Goal: Task Accomplishment & Management: Use online tool/utility

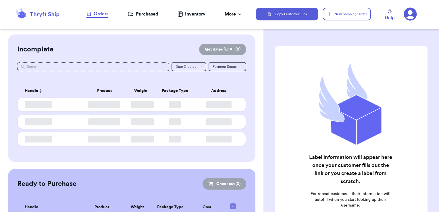
checkbox input "false"
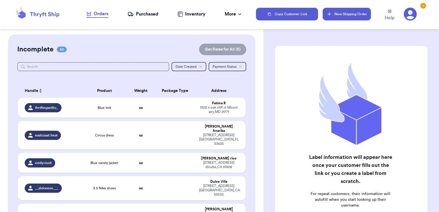
click at [346, 11] on button "New Shipping Order" at bounding box center [346, 14] width 48 height 13
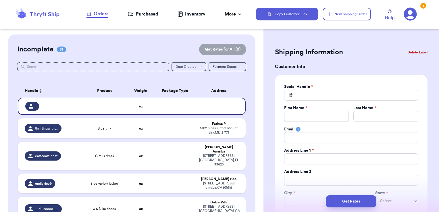
click at [314, 98] on input "Total Amount Paid" at bounding box center [351, 95] width 134 height 11
type input "c"
type input "ca"
type input "cat"
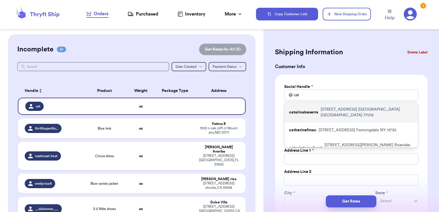
click at [321, 107] on p "[STREET_ADDRESS]" at bounding box center [366, 112] width 93 height 11
type input "catalinabeserra"
type input "Catalina"
type input "[PERSON_NAME]"
type input "[EMAIL_ADDRESS][DOMAIN_NAME]"
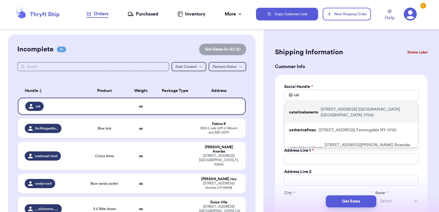
type input "[STREET_ADDRESS]"
type input "[GEOGRAPHIC_DATA]"
select select "[GEOGRAPHIC_DATA]"
type input "77012"
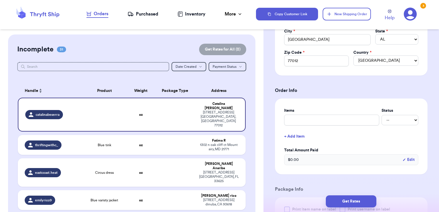
scroll to position [237, 0]
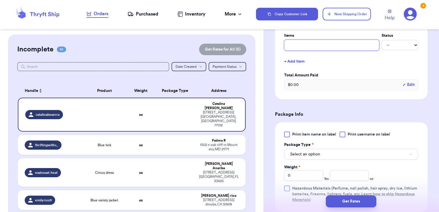
click at [312, 40] on input "text" at bounding box center [331, 45] width 95 height 11
type input "clothes- thank you!"
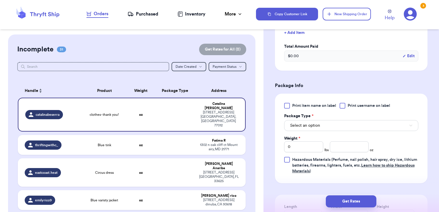
click at [351, 107] on span "Print username on label" at bounding box center [368, 106] width 42 height 6
click at [0, 0] on input "Print username on label" at bounding box center [0, 0] width 0 height 0
click at [327, 126] on button "Select an option" at bounding box center [351, 125] width 134 height 11
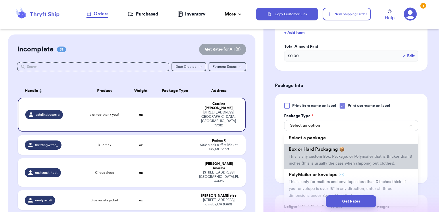
click at [317, 147] on span "Box or Hard Packaging 📦" at bounding box center [317, 149] width 56 height 5
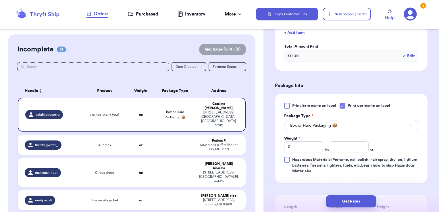
scroll to position [310, 0]
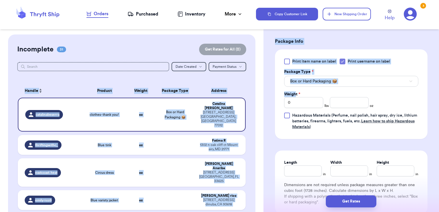
drag, startPoint x: 296, startPoint y: 95, endPoint x: 248, endPoint y: 86, distance: 49.2
click at [248, 86] on div "Customer Link New Order Incomplete 31 Get Rates for All ( 0 ) Get Rates for All…" at bounding box center [219, 106] width 439 height 212
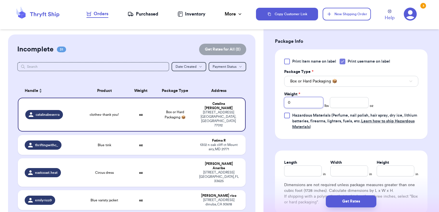
drag, startPoint x: 248, startPoint y: 86, endPoint x: 261, endPoint y: 95, distance: 15.6
click at [261, 95] on div "Customer Link New Order Incomplete 31 Get Rates for All ( 0 ) Get Rates for All…" at bounding box center [219, 106] width 439 height 212
type input "5"
type input "4.64"
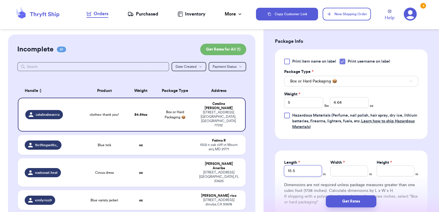
type input "15.5"
type input "11.5"
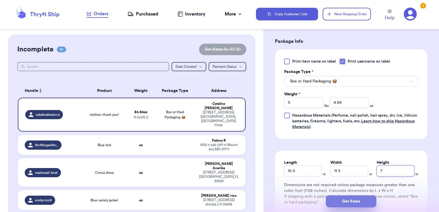
type input "7"
click at [364, 199] on button "Get Rates" at bounding box center [351, 201] width 51 height 12
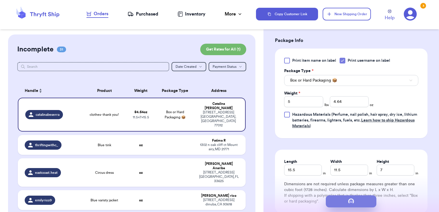
scroll to position [0, 0]
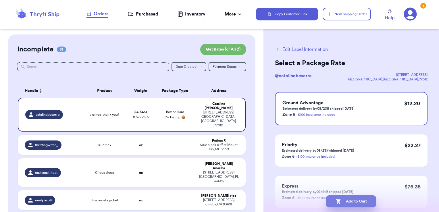
click at [360, 202] on button "Add to Cart" at bounding box center [351, 201] width 51 height 12
